Goal: Check status: Check status

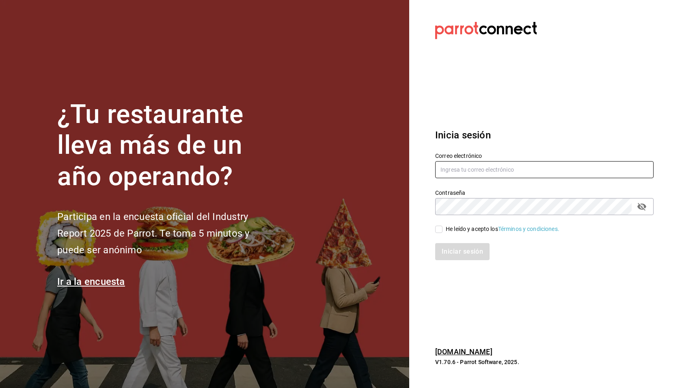
type input "[EMAIL_ADDRESS][DOMAIN_NAME]"
click at [458, 231] on div "He leído y acepto los Términos y condiciones." at bounding box center [503, 229] width 114 height 9
click at [443, 231] on input "He leído y acepto los Términos y condiciones." at bounding box center [438, 229] width 7 height 7
checkbox input "true"
click at [462, 246] on button "Iniciar sesión" at bounding box center [462, 251] width 55 height 17
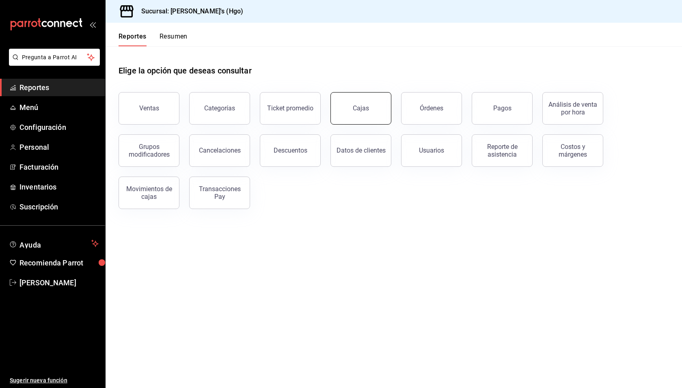
click at [362, 113] on link "Cajas" at bounding box center [360, 108] width 61 height 32
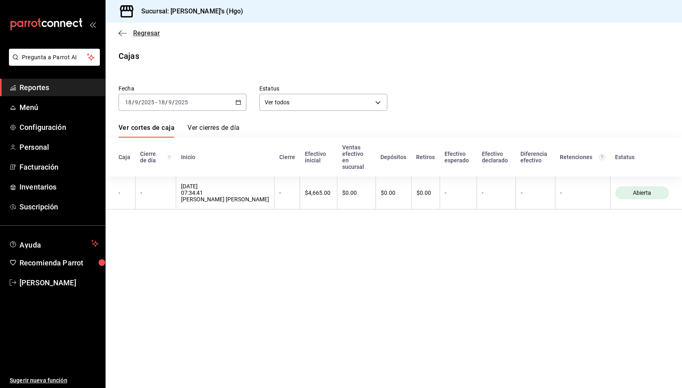
click at [151, 35] on span "Regresar" at bounding box center [146, 33] width 27 height 8
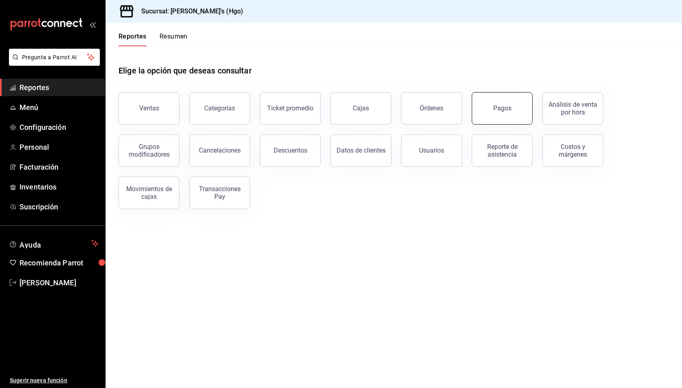
click at [521, 106] on button "Pagos" at bounding box center [502, 108] width 61 height 32
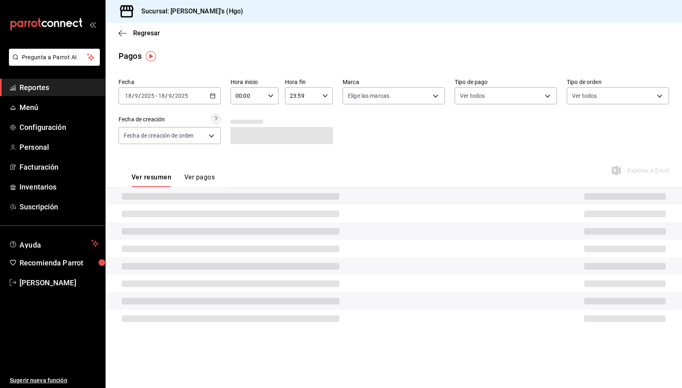
click at [202, 94] on div "[DATE] [DATE] - [DATE] [DATE]" at bounding box center [170, 95] width 102 height 17
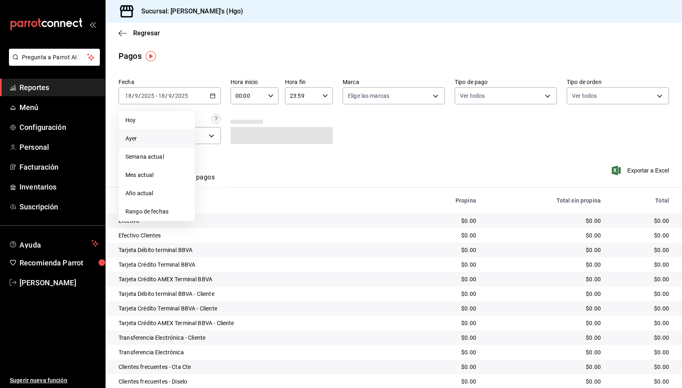
click at [172, 136] on span "Ayer" at bounding box center [156, 138] width 63 height 9
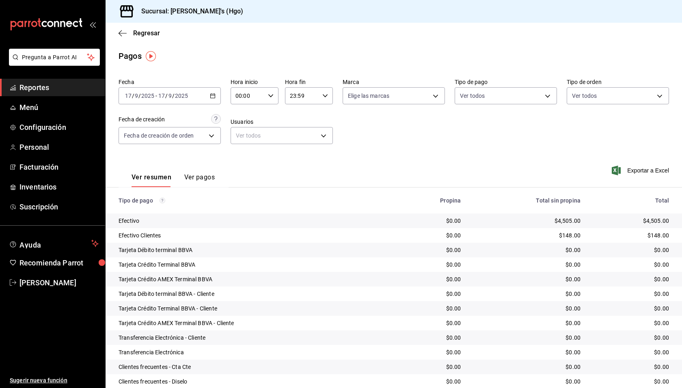
click at [206, 96] on div "[DATE] [DATE] - [DATE] [DATE]" at bounding box center [170, 95] width 102 height 17
click at [155, 33] on span "Regresar" at bounding box center [146, 33] width 27 height 8
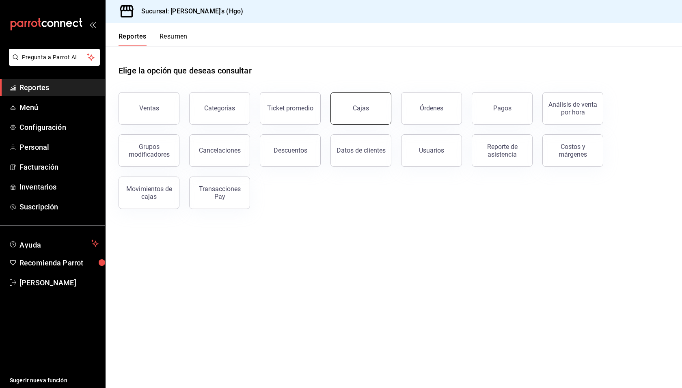
click at [364, 113] on link "Cajas" at bounding box center [360, 108] width 61 height 32
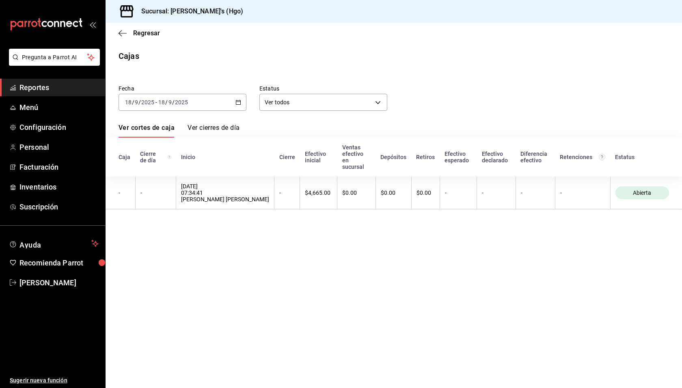
click at [219, 103] on div "[DATE] [DATE] - [DATE] [DATE]" at bounding box center [183, 102] width 128 height 17
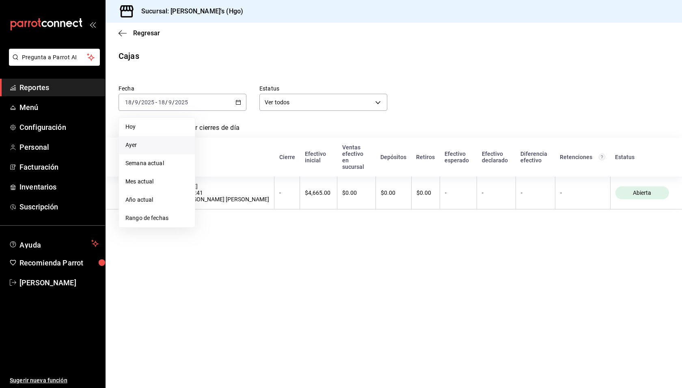
click at [176, 143] on span "Ayer" at bounding box center [156, 145] width 63 height 9
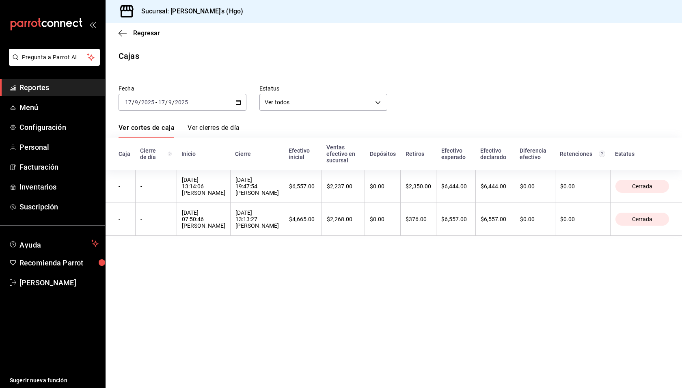
click at [209, 64] on main "Regresar Cajas Fecha [DATE] [DATE] - [DATE] [DATE] Estatus Ver todos ALL Ver co…" at bounding box center [394, 205] width 576 height 365
click at [145, 34] on span "Regresar" at bounding box center [146, 33] width 27 height 8
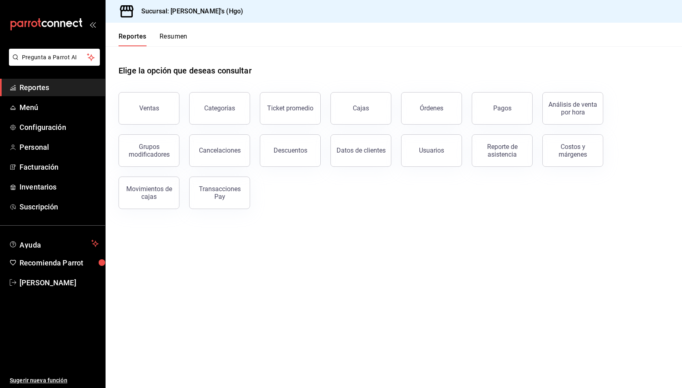
click at [178, 38] on button "Resumen" at bounding box center [174, 39] width 28 height 14
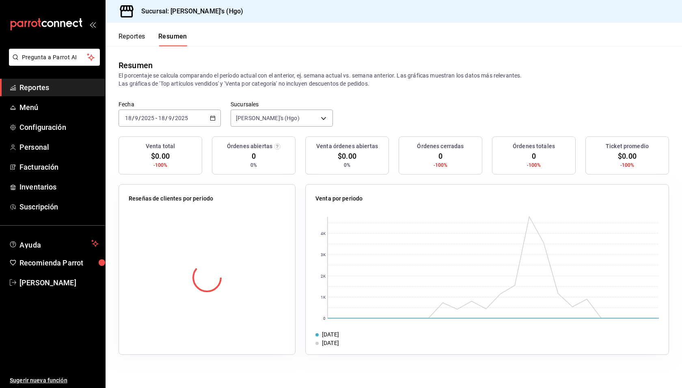
click at [127, 37] on button "Reportes" at bounding box center [132, 39] width 27 height 14
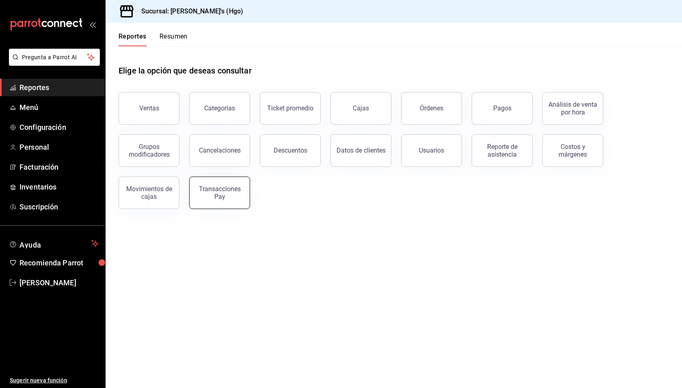
click at [210, 188] on div "Transacciones Pay" at bounding box center [219, 192] width 50 height 15
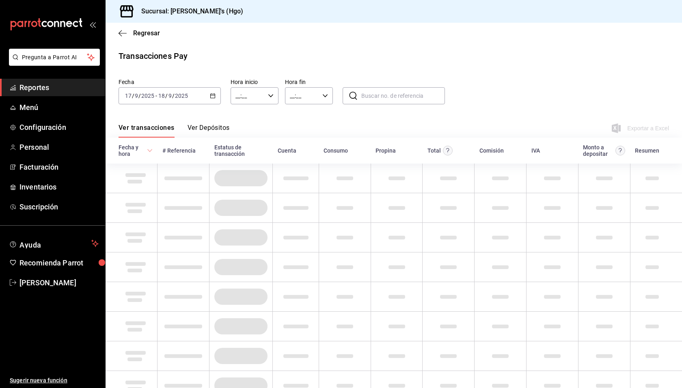
type input "00:00"
type input "23:59"
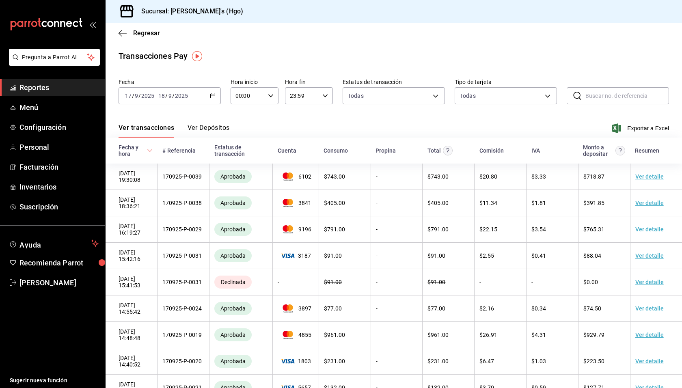
click at [210, 127] on button "Ver Depósitos" at bounding box center [209, 131] width 42 height 14
